Goal: Task Accomplishment & Management: Use online tool/utility

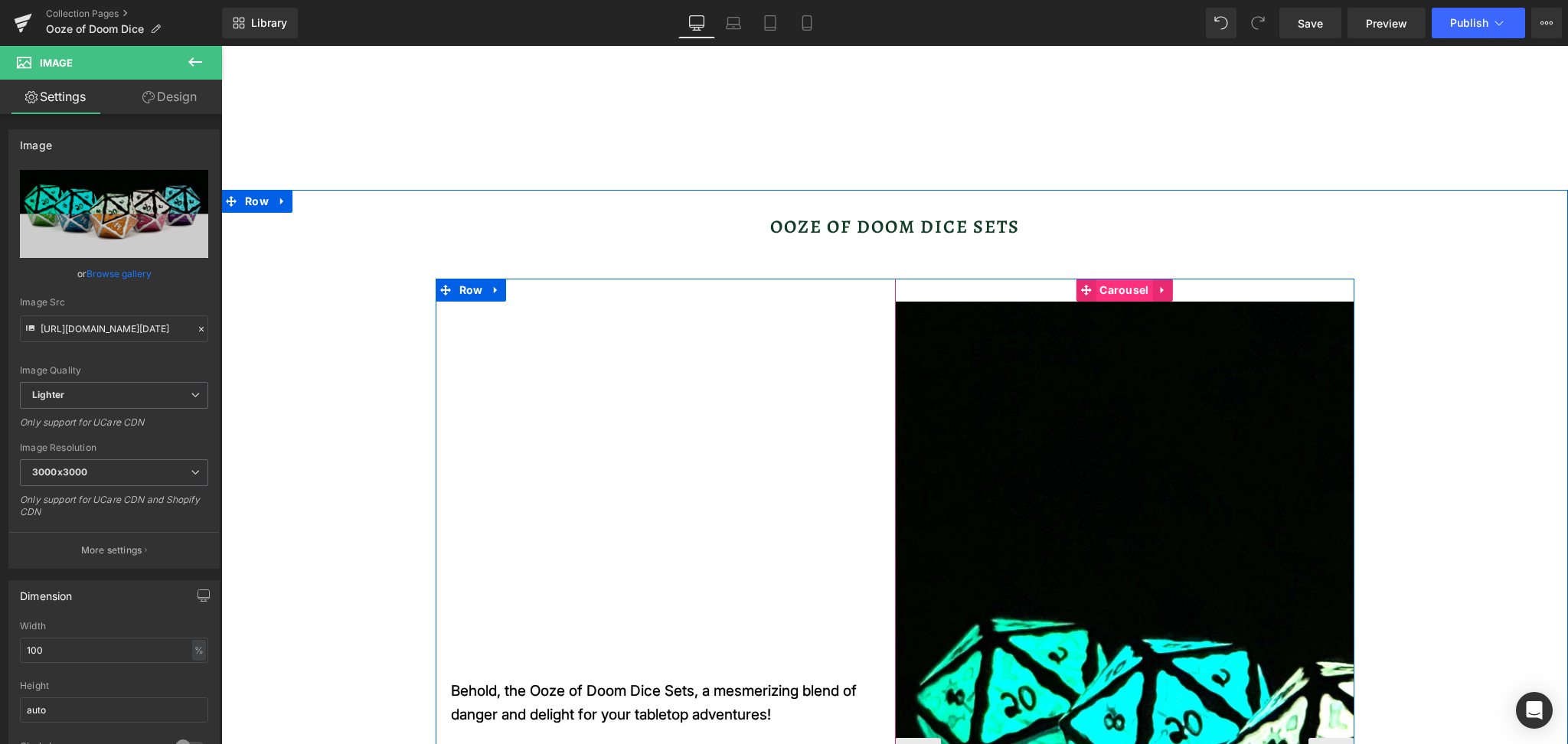
click at [1109, 285] on span "Carousel" at bounding box center [1124, 290] width 57 height 23
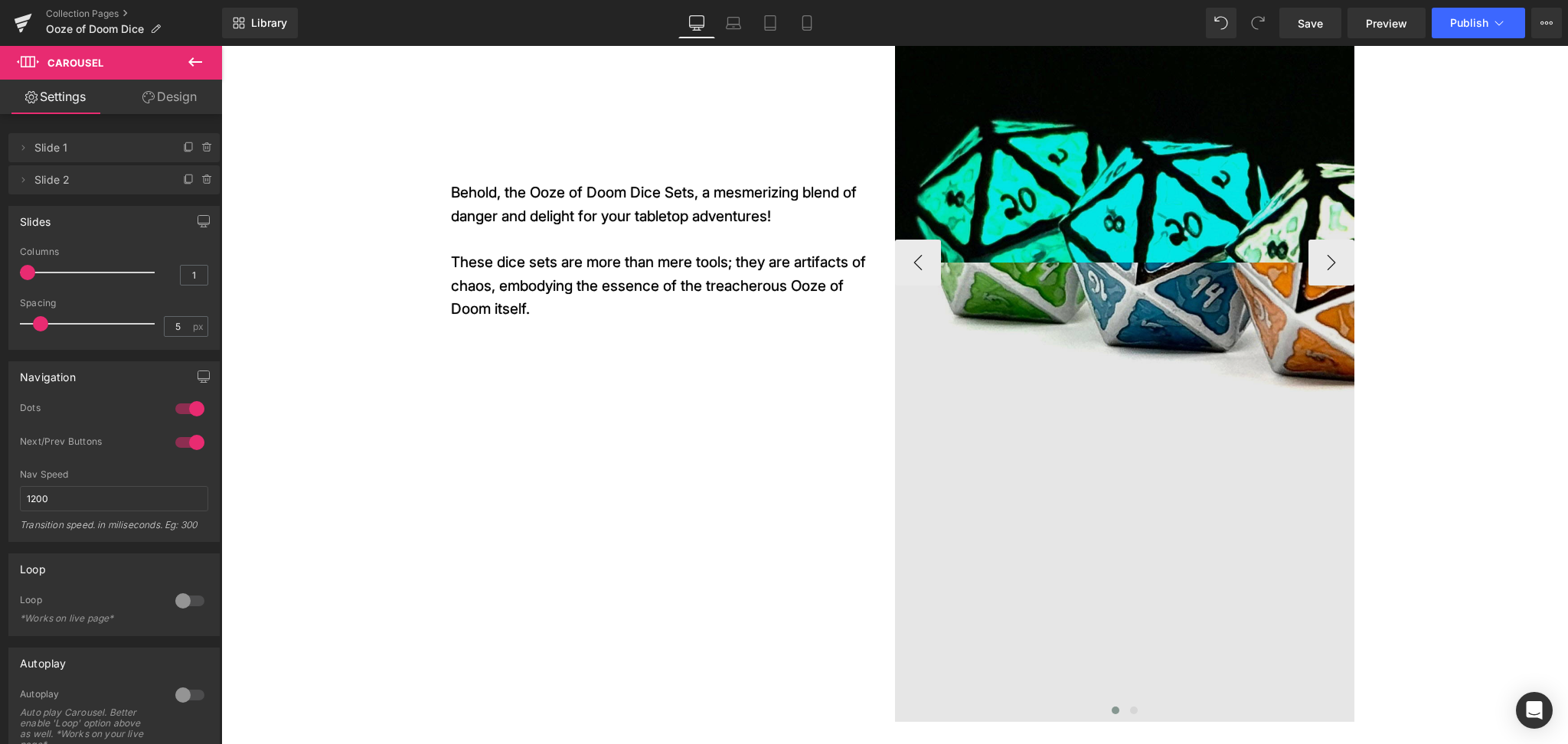
scroll to position [408, 0]
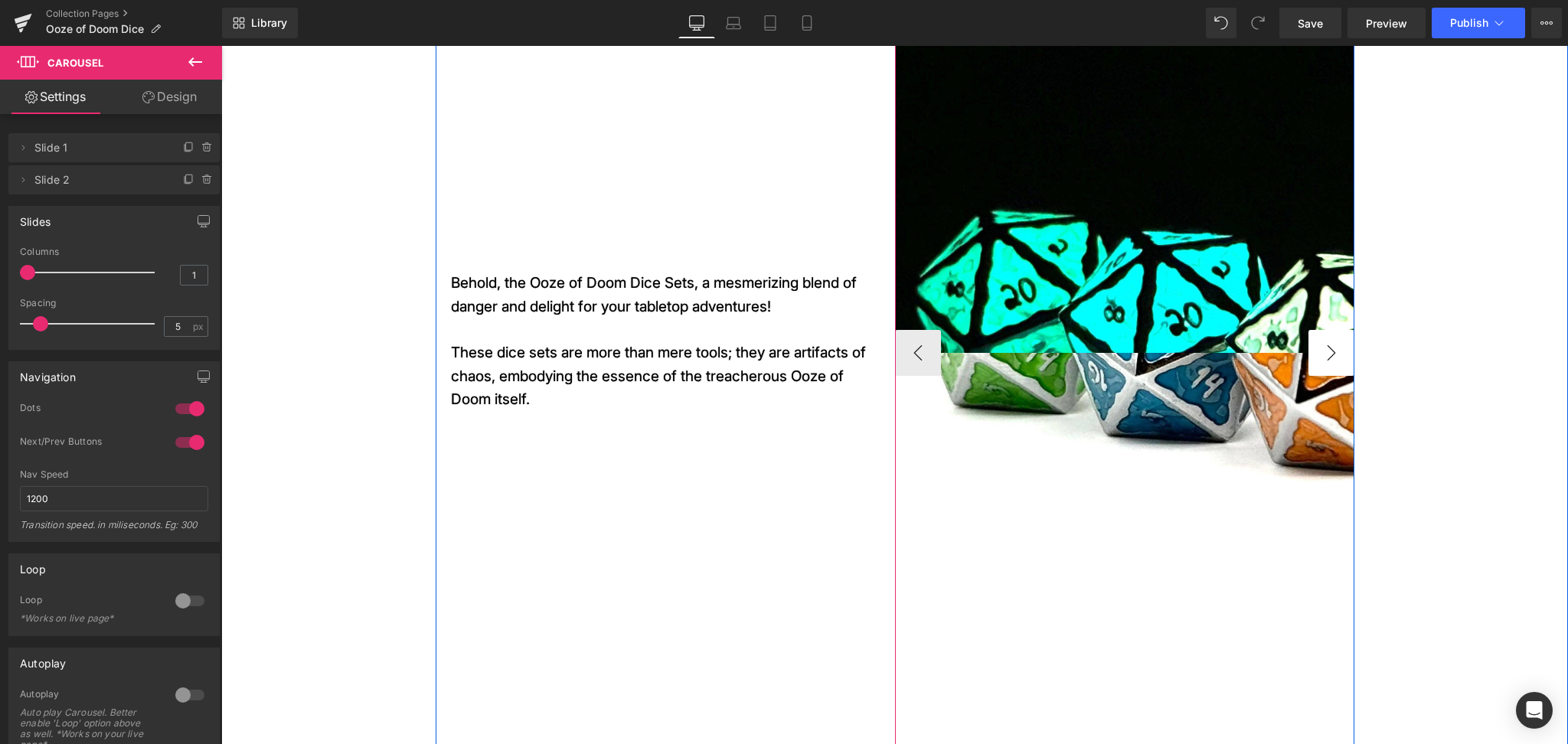
click at [1326, 347] on button "›" at bounding box center [1331, 353] width 46 height 46
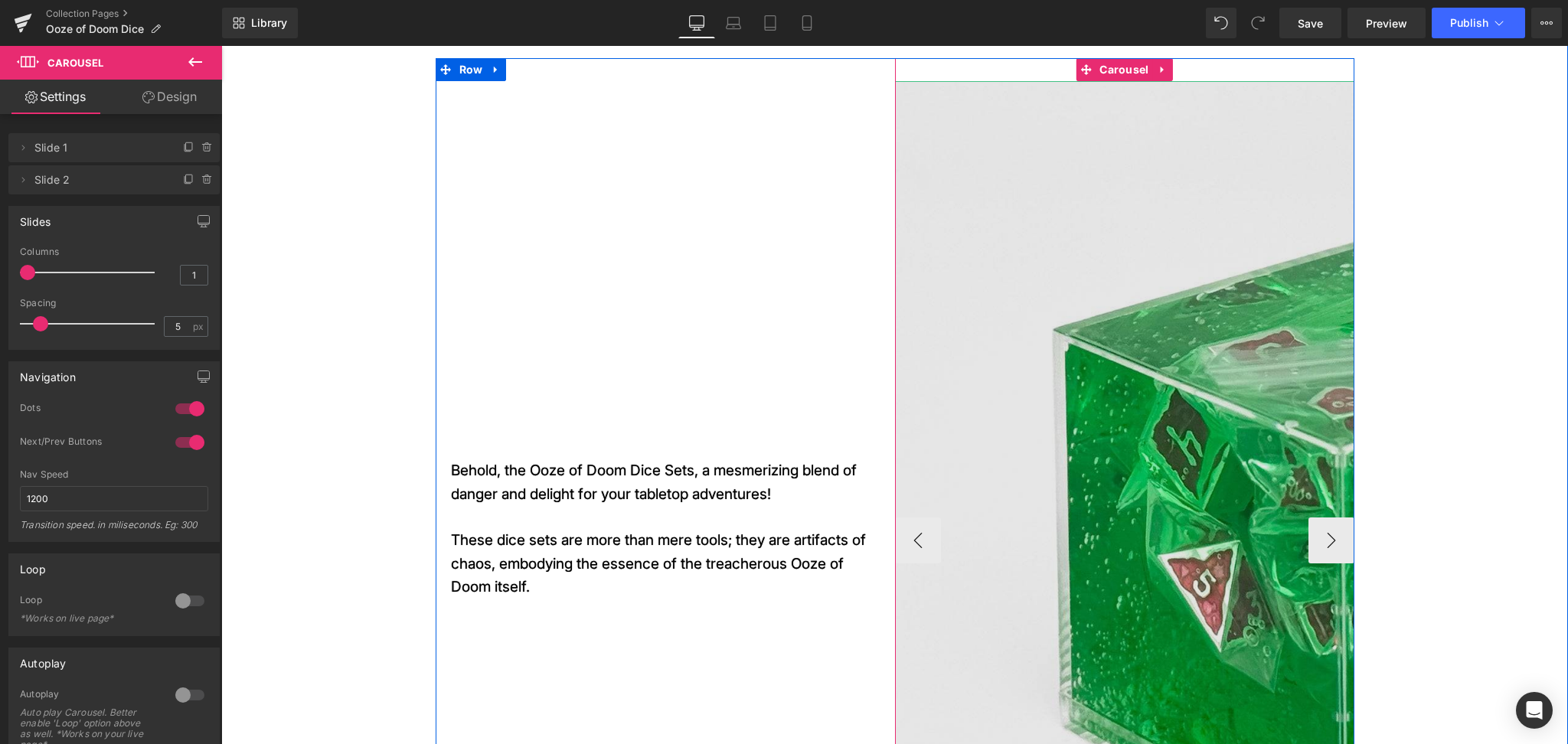
scroll to position [68, 0]
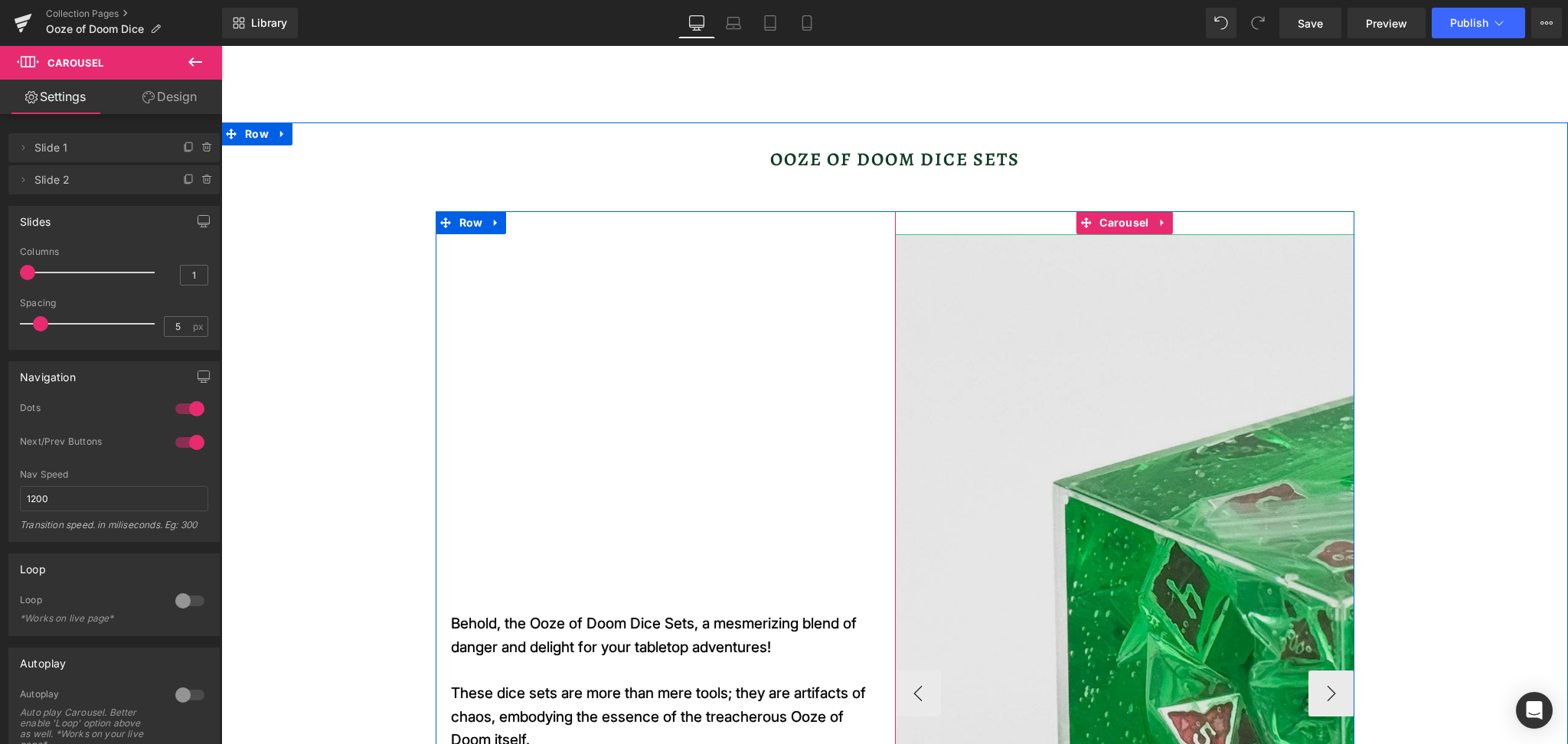
click at [1152, 390] on img at bounding box center [1354, 693] width 918 height 918
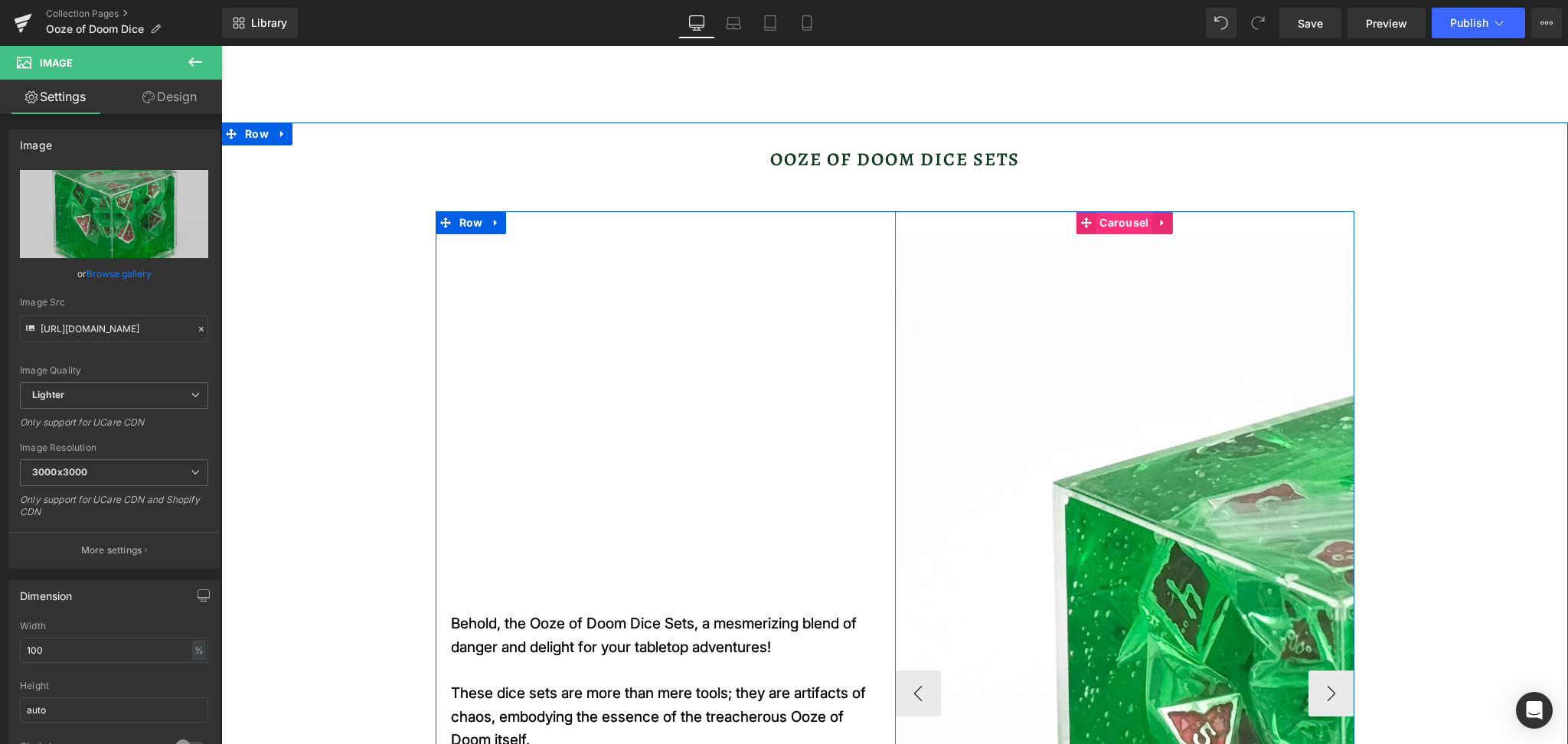
click at [1118, 220] on span "Carousel" at bounding box center [1124, 222] width 57 height 23
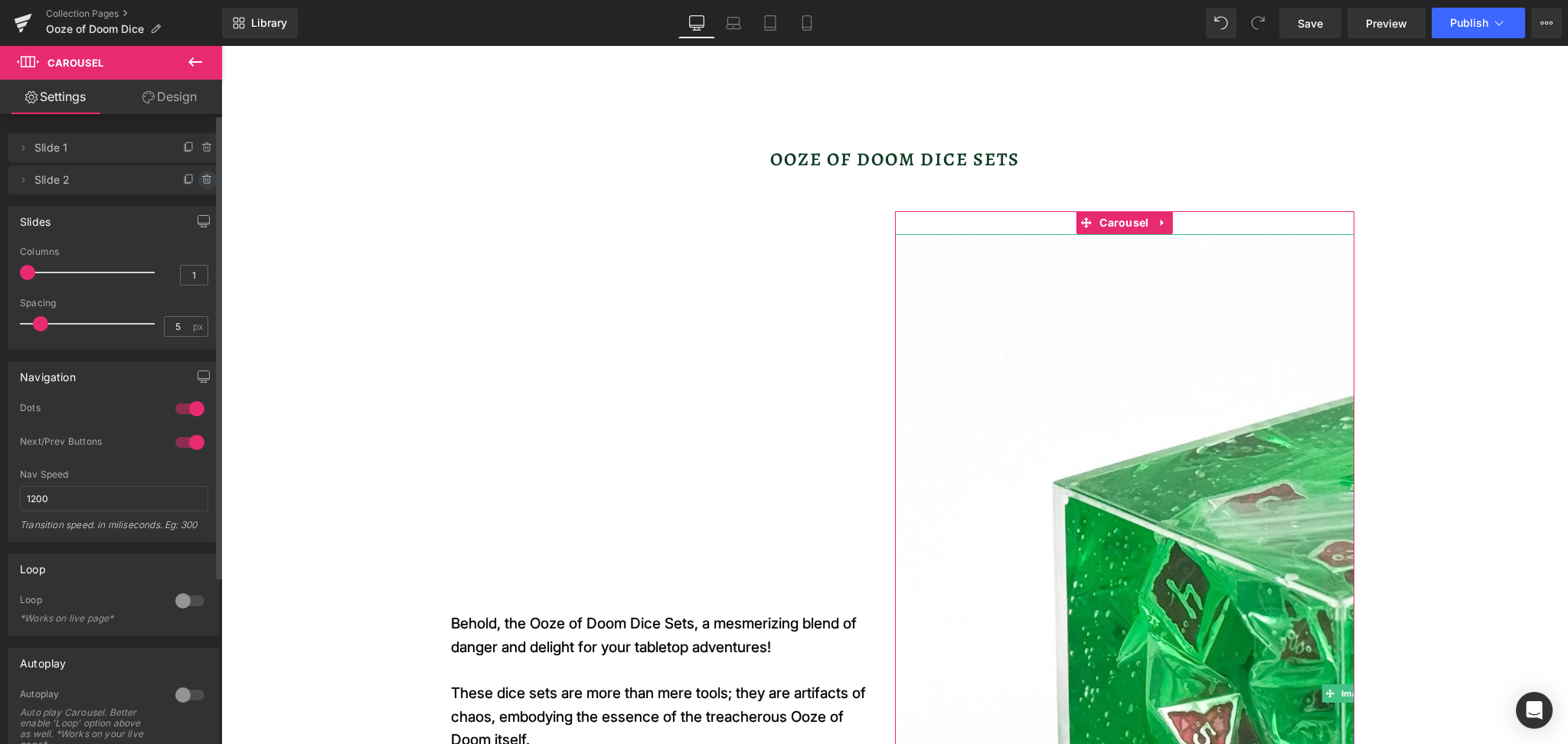
click at [203, 174] on icon at bounding box center [207, 179] width 12 height 12
click at [183, 181] on button "Delete" at bounding box center [191, 180] width 48 height 20
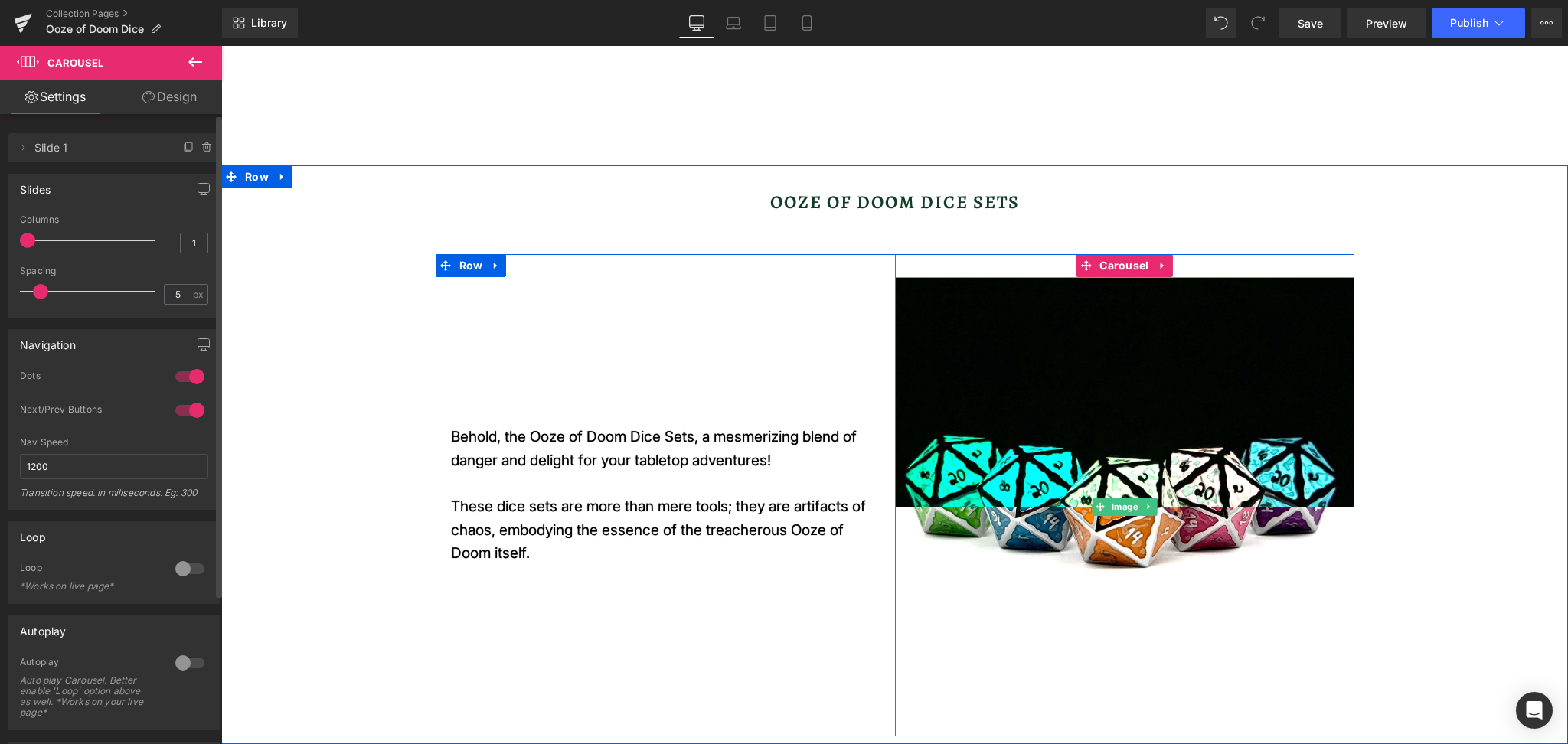
scroll to position [0, 0]
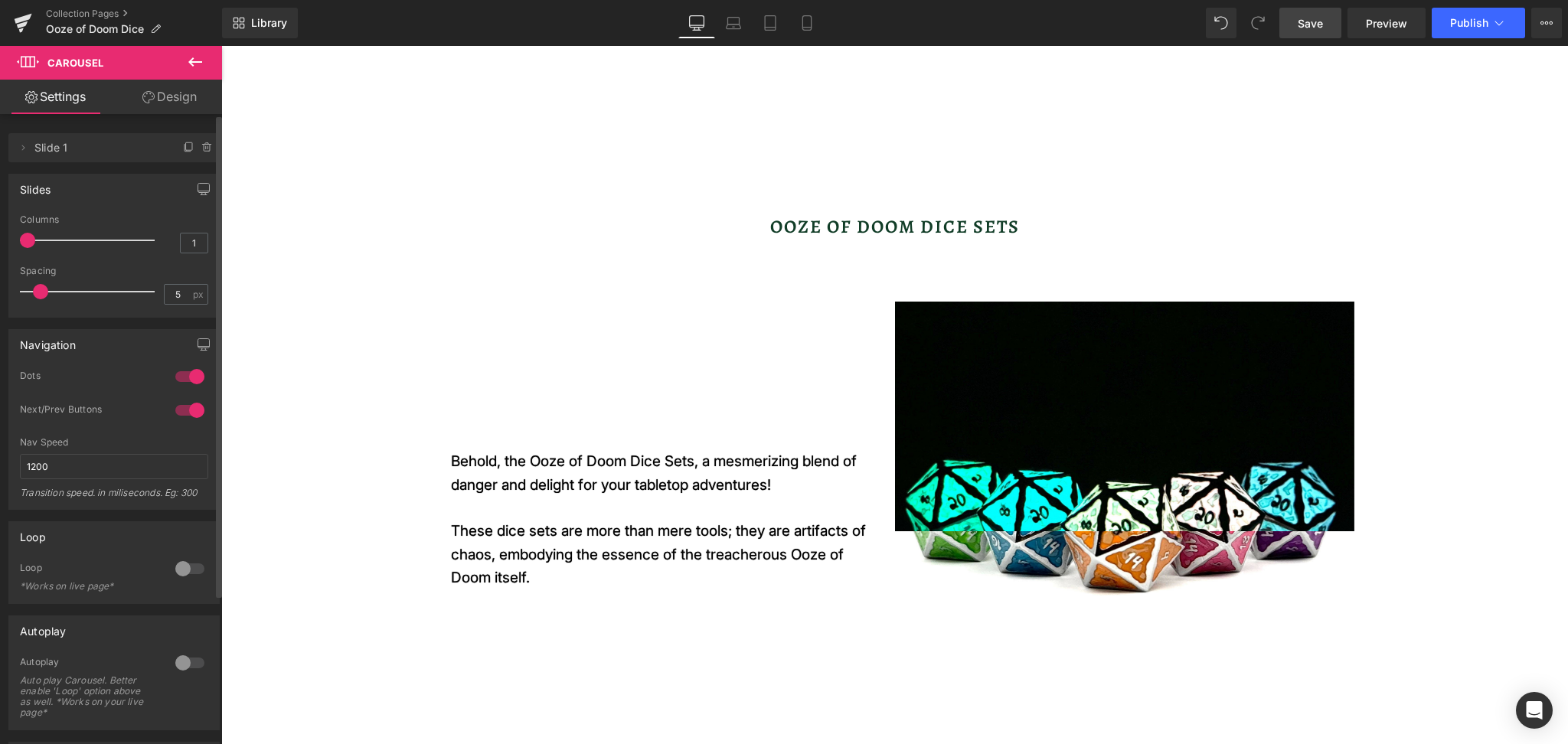
click at [1301, 29] on span "Save" at bounding box center [1310, 24] width 25 height 16
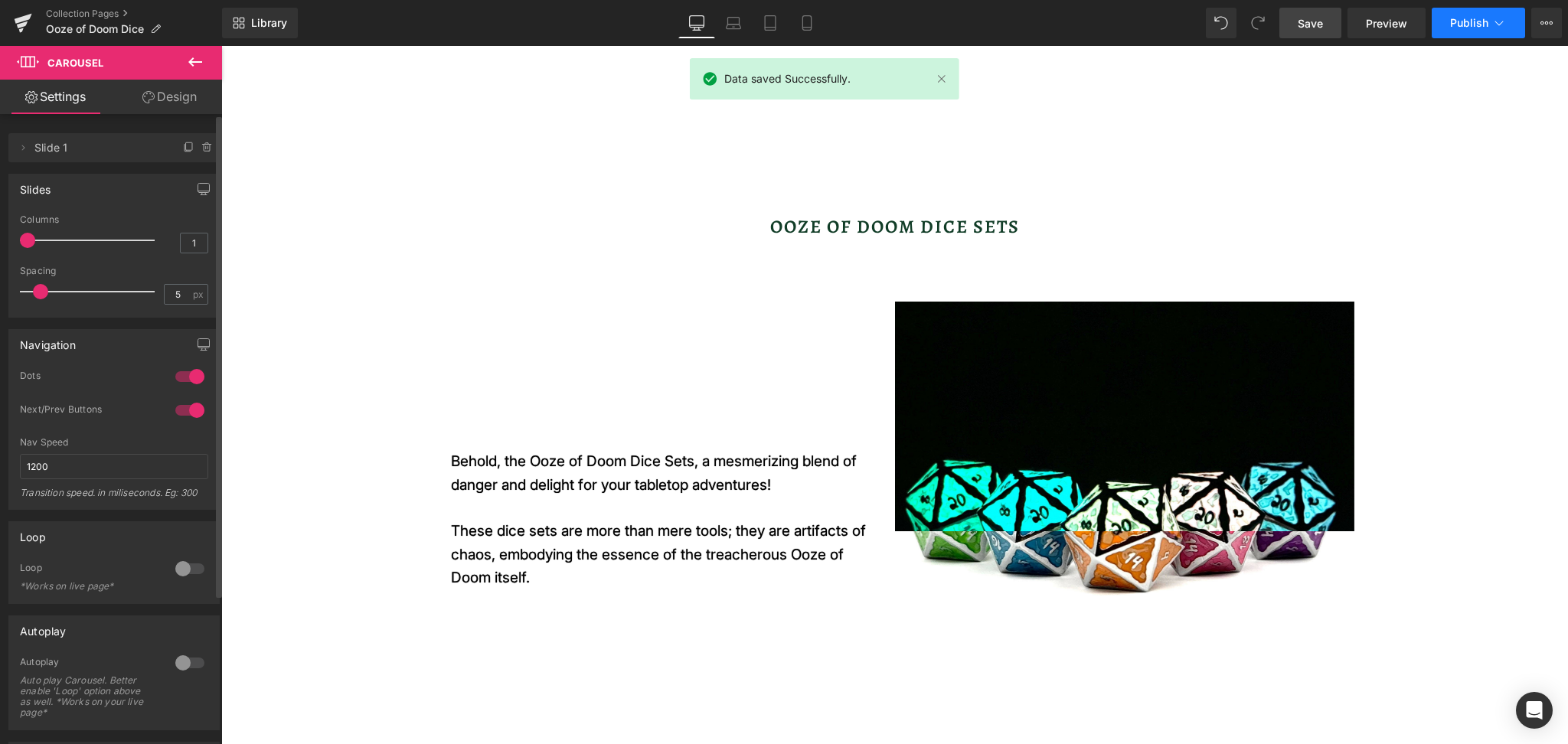
click at [1492, 24] on icon at bounding box center [1499, 23] width 15 height 15
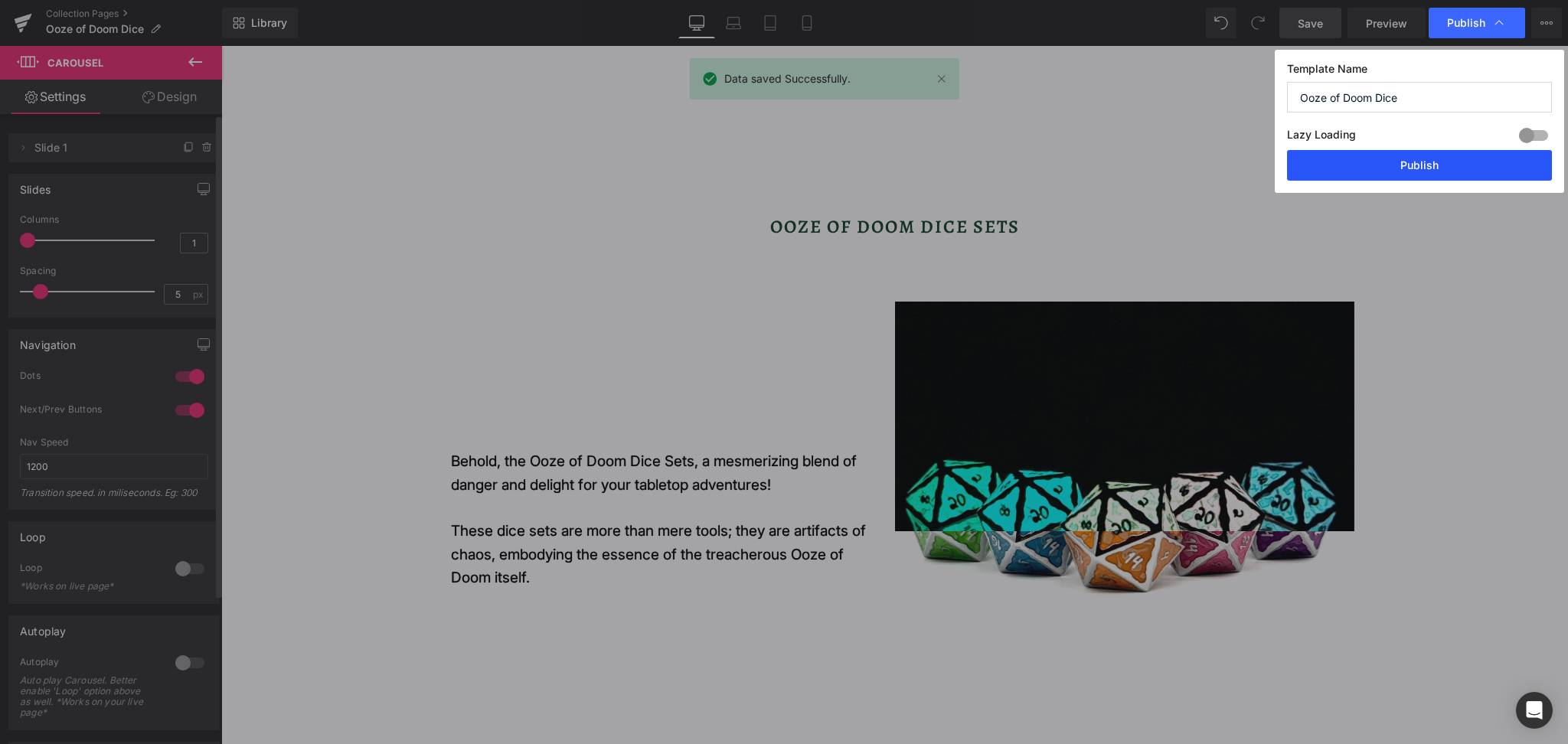
click at [1396, 169] on button "Publish" at bounding box center [1419, 165] width 265 height 31
